Goal: Task Accomplishment & Management: Complete application form

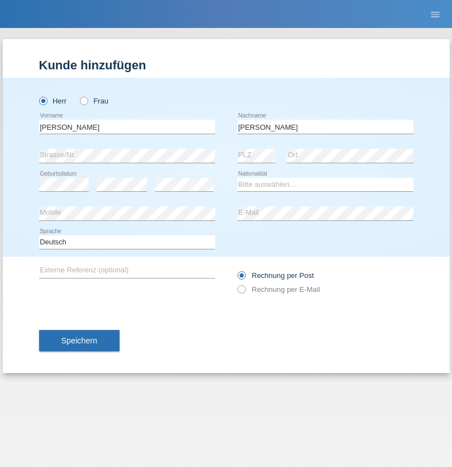
type input "[PERSON_NAME]"
select select "SY"
select select "C"
select select "21"
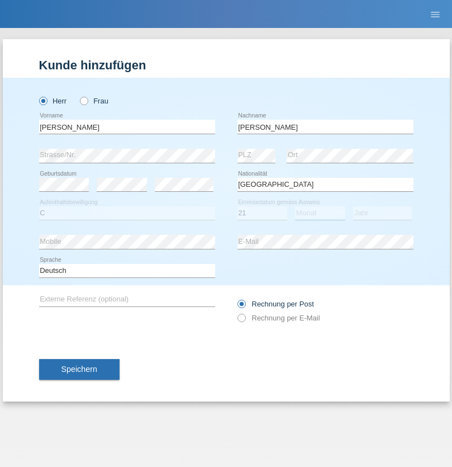
select select "12"
select select "2013"
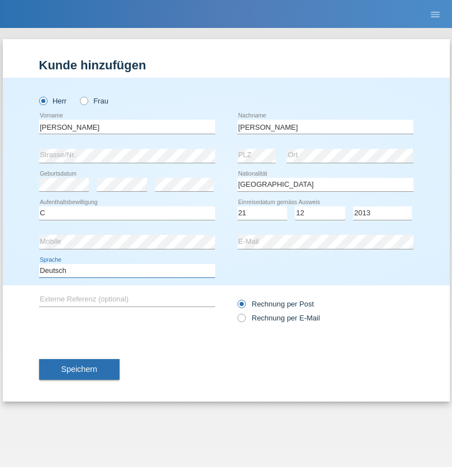
select select "en"
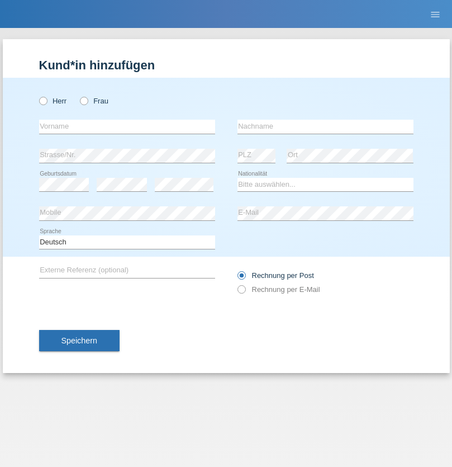
radio input "true"
click at [127, 126] on input "text" at bounding box center [127, 127] width 176 height 14
type input "David"
click at [325, 126] on input "text" at bounding box center [326, 127] width 176 height 14
type input "Senn"
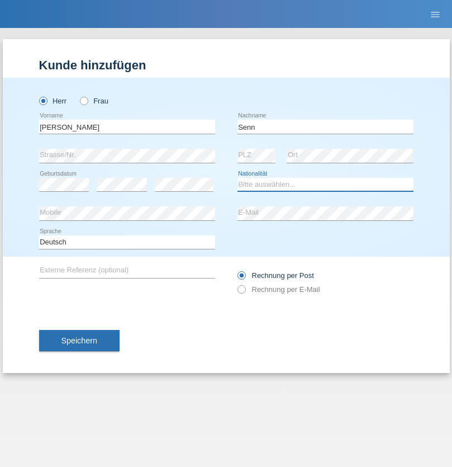
select select "CH"
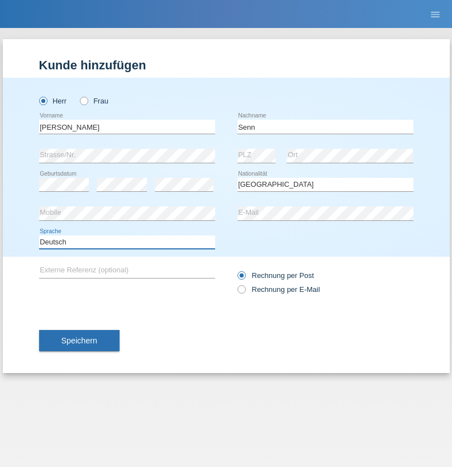
select select "en"
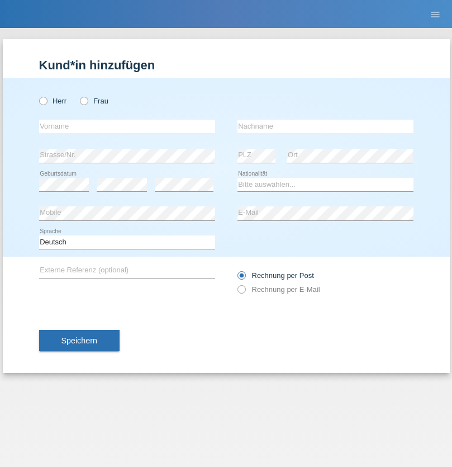
radio input "true"
click at [127, 126] on input "text" at bounding box center [127, 127] width 176 height 14
type input "firat"
click at [325, 126] on input "text" at bounding box center [326, 127] width 176 height 14
type input "kara"
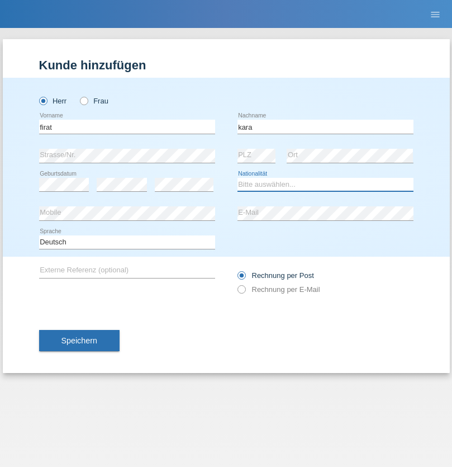
select select "CH"
radio input "true"
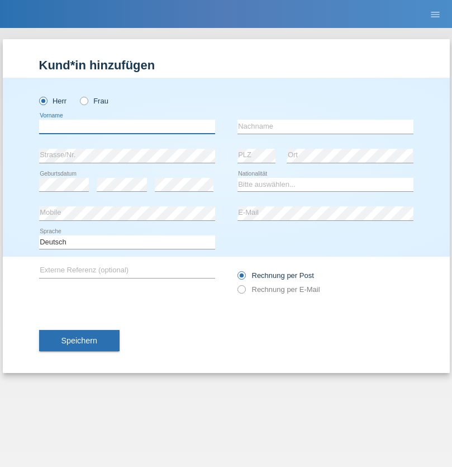
click at [127, 126] on input "text" at bounding box center [127, 127] width 176 height 14
type input "Andy"
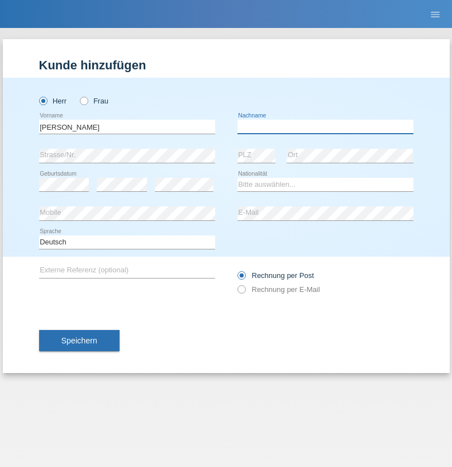
click at [325, 126] on input "text" at bounding box center [326, 127] width 176 height 14
type input "Priestley"
select select "CH"
radio input "true"
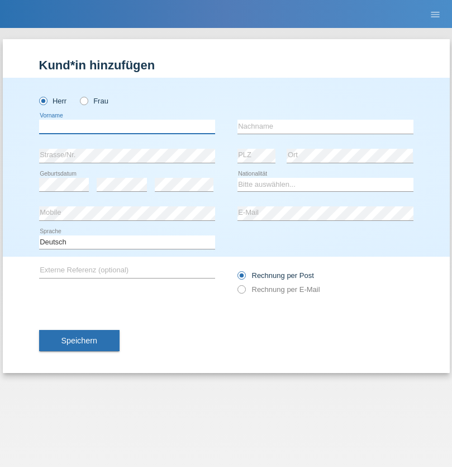
click at [127, 126] on input "text" at bounding box center [127, 127] width 176 height 14
type input "[PERSON_NAME]"
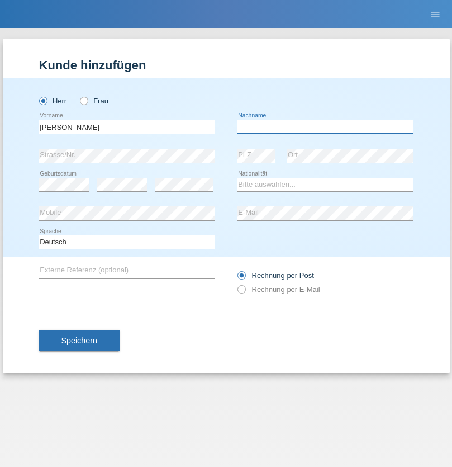
click at [325, 126] on input "text" at bounding box center [326, 127] width 176 height 14
type input "Fortugno"
select select "IT"
select select "C"
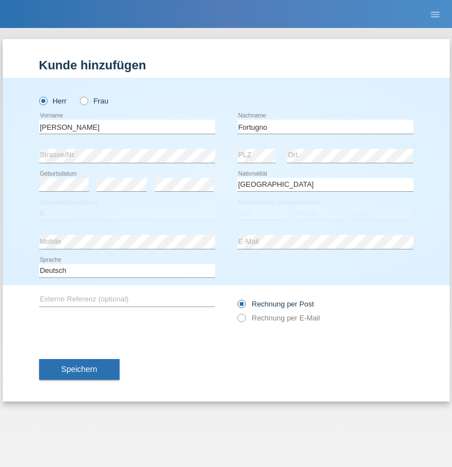
select select "09"
select select "08"
select select "2006"
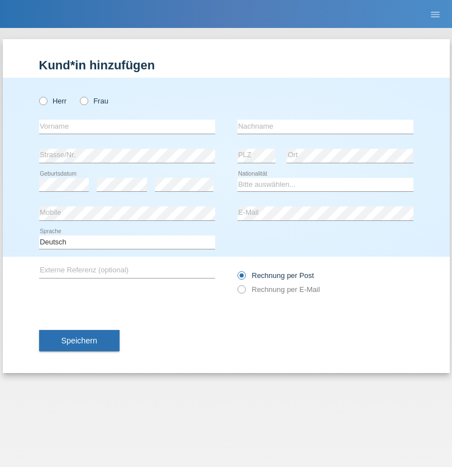
radio input "true"
click at [127, 126] on input "text" at bounding box center [127, 127] width 176 height 14
type input "Farkash"
click at [325, 126] on input "text" at bounding box center [326, 127] width 176 height 14
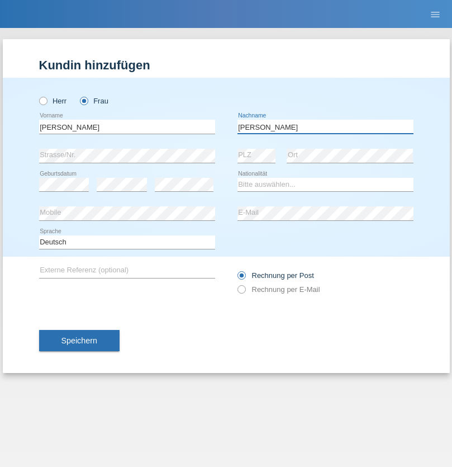
type input "Yolana"
select select "UA"
select select "C"
select select "23"
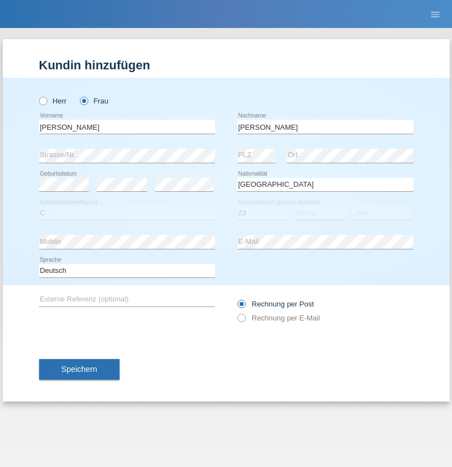
select select "10"
select select "2021"
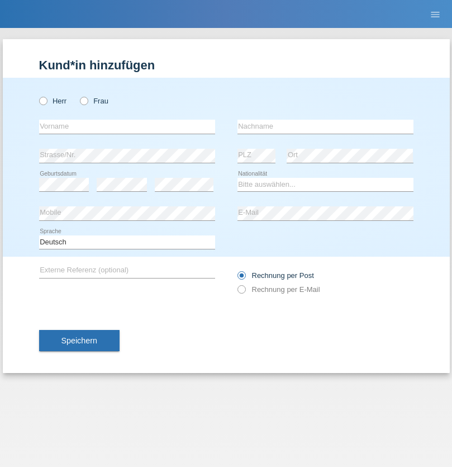
radio input "true"
click at [127, 126] on input "text" at bounding box center [127, 127] width 176 height 14
type input "Nuria"
click at [325, 126] on input "text" at bounding box center [326, 127] width 176 height 14
type input "D'Antino"
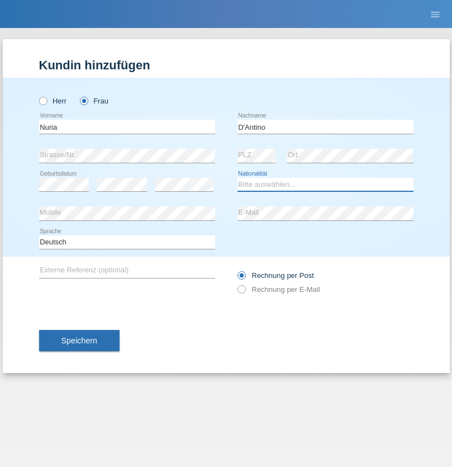
select select "CH"
